Goal: Transaction & Acquisition: Purchase product/service

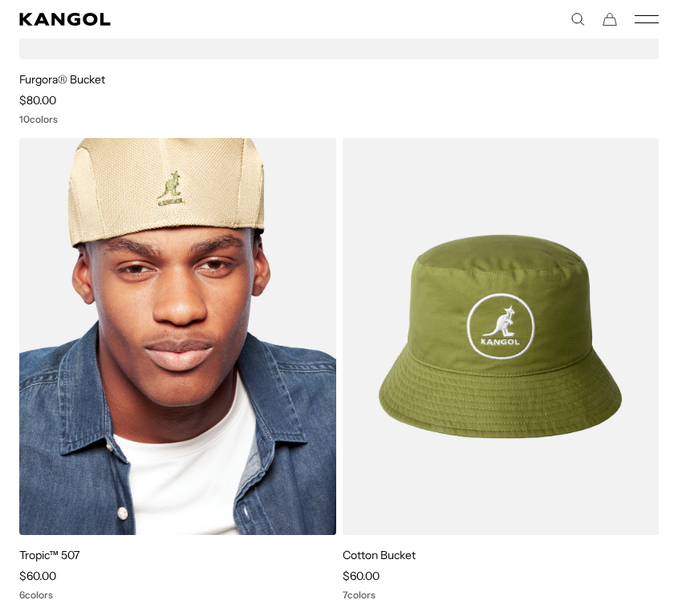
click at [159, 206] on img at bounding box center [177, 336] width 317 height 397
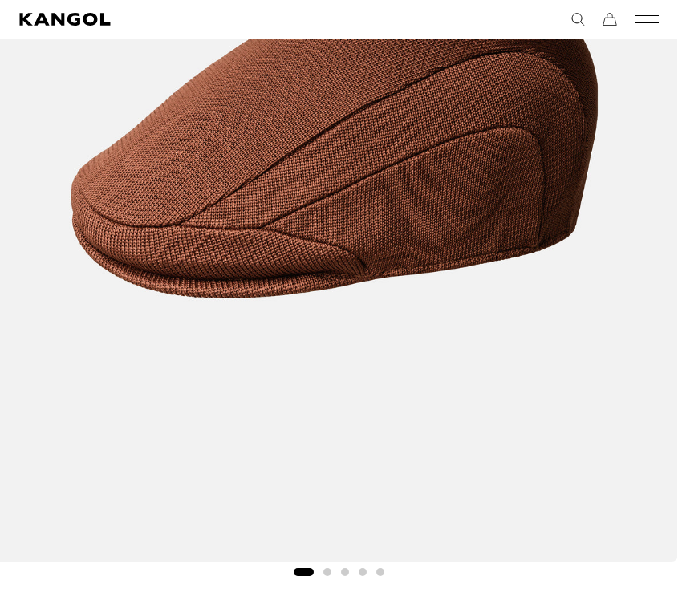
scroll to position [0, 331]
